Goal: Transaction & Acquisition: Purchase product/service

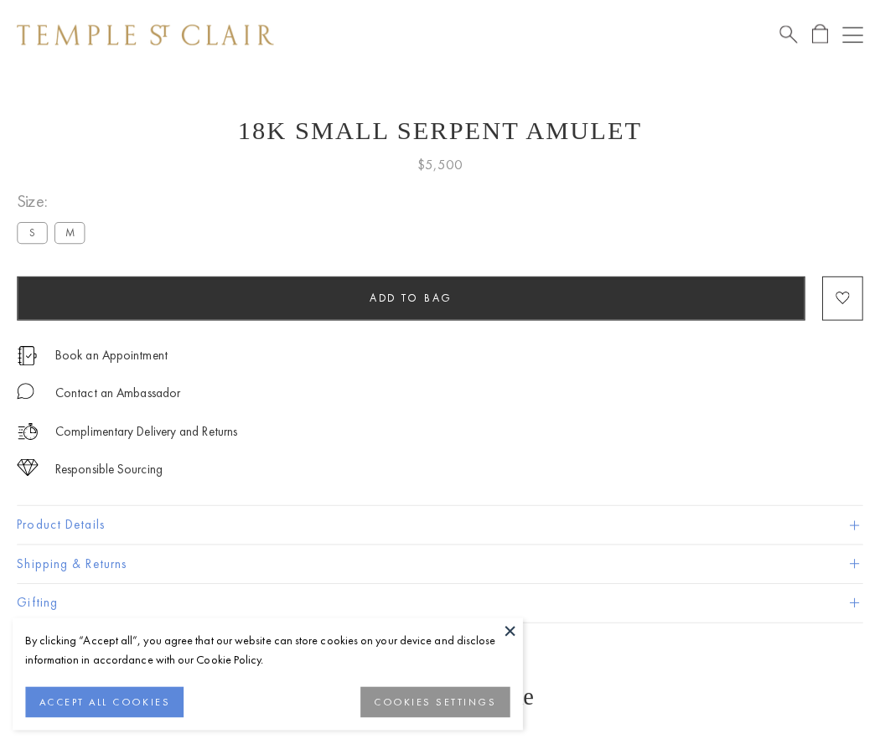
scroll to position [67, 0]
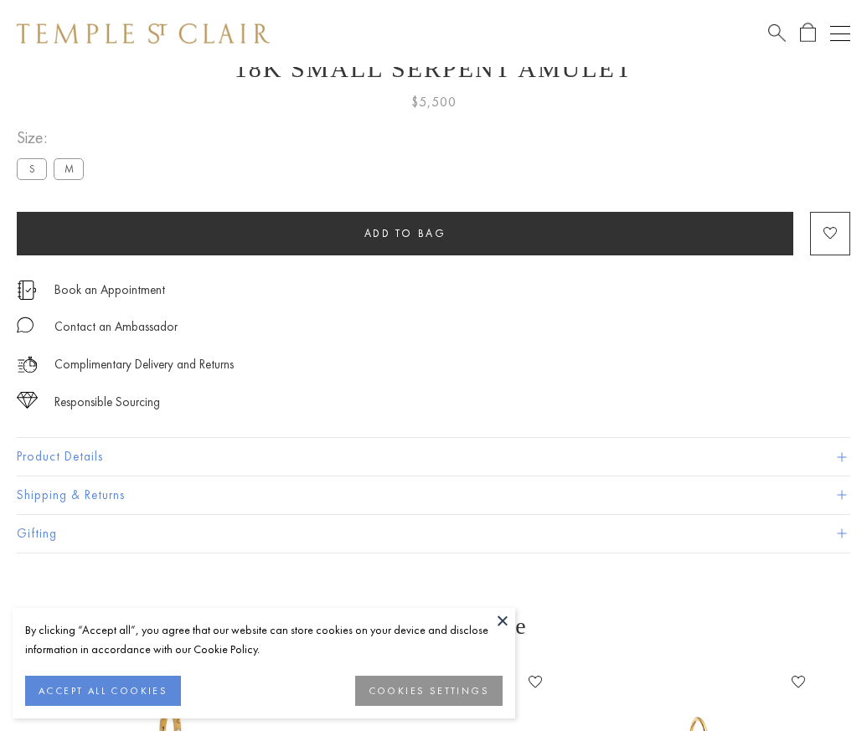
click at [405, 233] on span "Add to bag" at bounding box center [405, 233] width 82 height 14
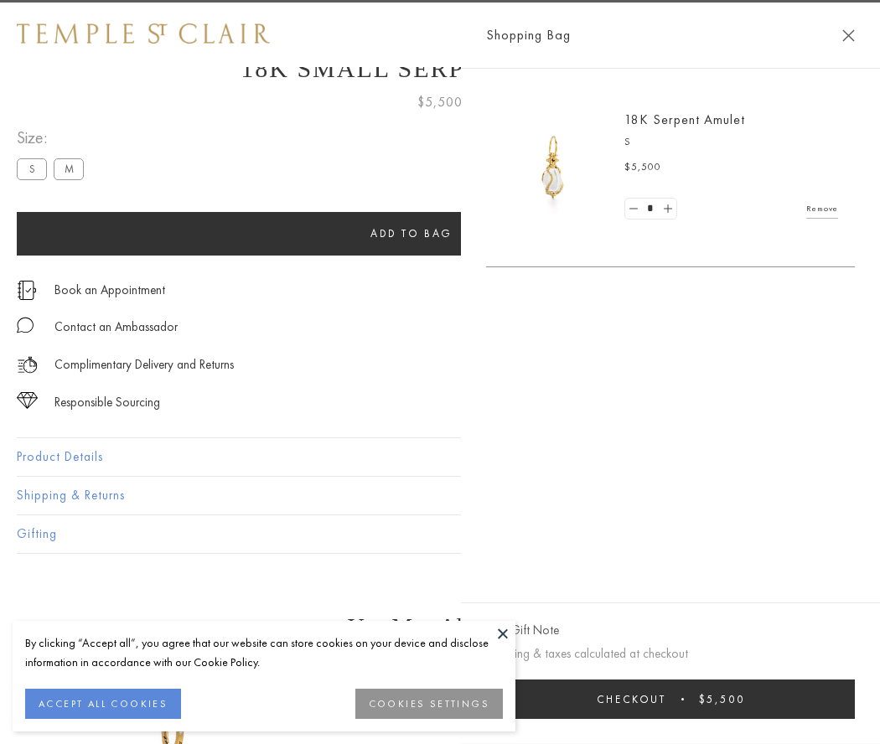
click at [839, 699] on button "Checkout $5,500" at bounding box center [670, 699] width 369 height 39
